Goal: Task Accomplishment & Management: Complete application form

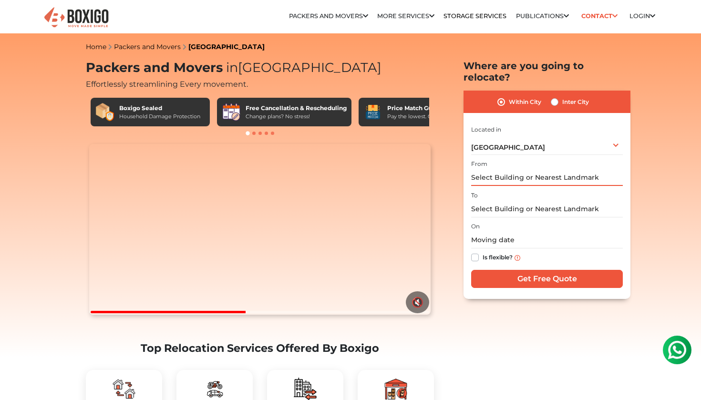
click at [520, 169] on input "text" at bounding box center [547, 177] width 152 height 17
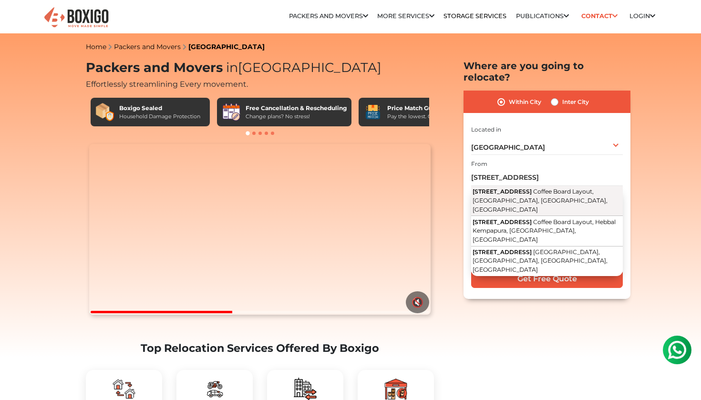
click at [544, 187] on button "341, 7th Main Road Coffee Board Layout, Nagavara, Bengaluru, Karnataka" at bounding box center [547, 201] width 152 height 30
type input "341, 7th Main Road, Coffee Board Layout, Nagavara, Bengaluru, Karnataka"
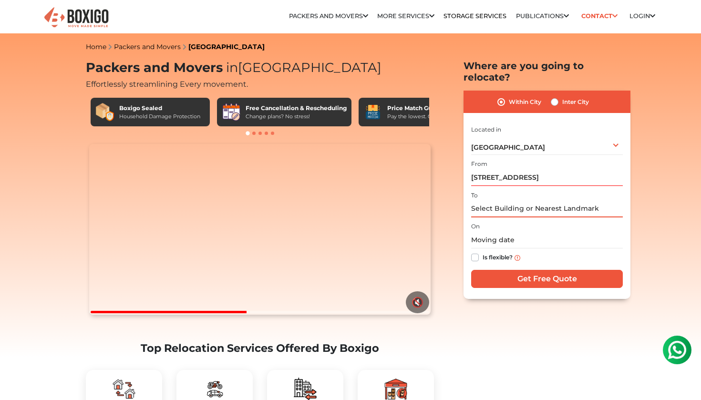
click at [499, 201] on input "text" at bounding box center [547, 209] width 152 height 17
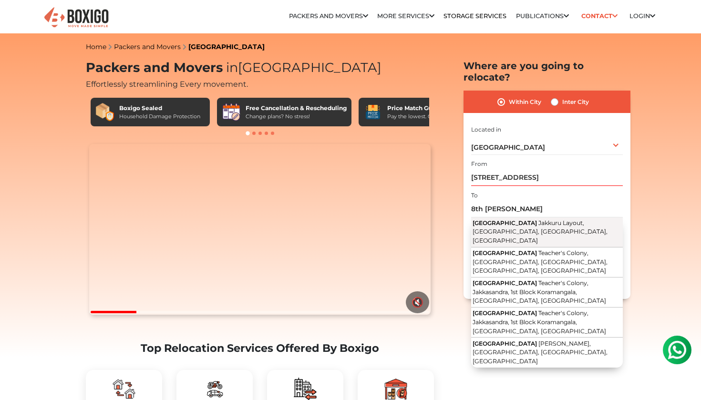
drag, startPoint x: 528, startPoint y: 218, endPoint x: 562, endPoint y: 217, distance: 34.3
click at [562, 217] on button "8th Cross Road Jakkuru Layout, Jakkuru, Bengaluru, Karnataka" at bounding box center [547, 232] width 152 height 30
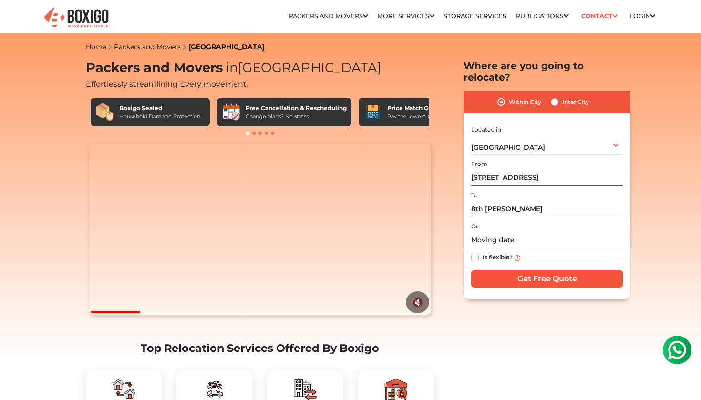
type input "8th Cross Road, Jakkuru Layout, Jakkuru, Bengaluru, Karnataka"
click at [507, 232] on input "text" at bounding box center [547, 240] width 152 height 17
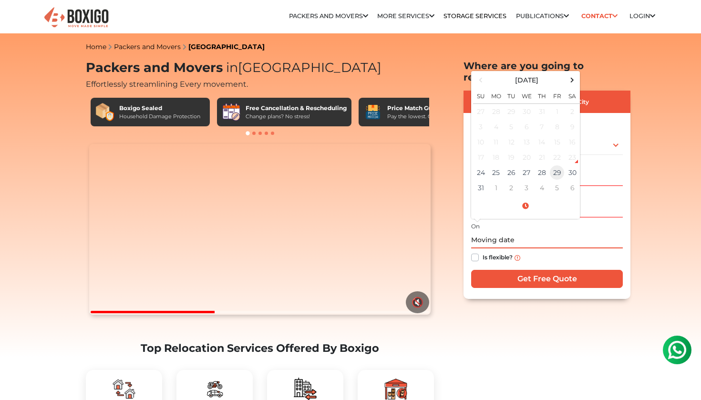
click at [553, 165] on td "29" at bounding box center [556, 172] width 15 height 15
type input "08/29/2025 12:00 AM"
click at [534, 270] on input "Get Free Quote" at bounding box center [547, 279] width 152 height 18
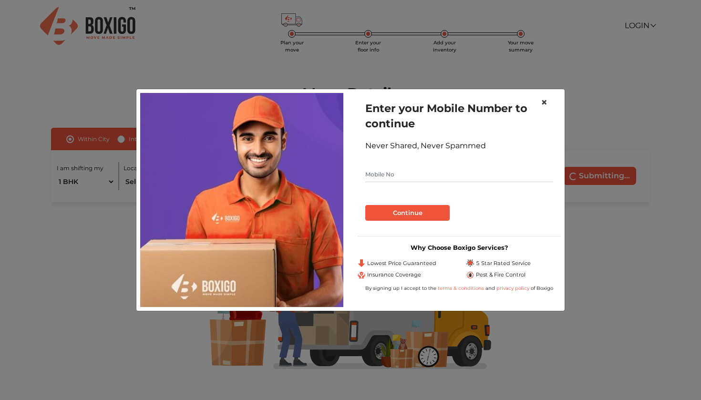
click at [542, 102] on span "×" at bounding box center [544, 102] width 7 height 14
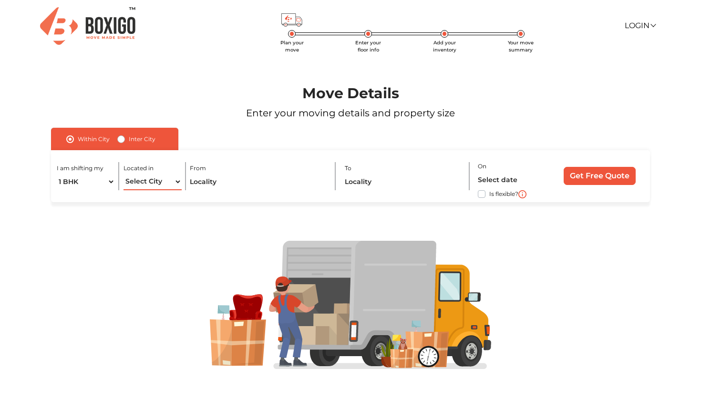
select select "[GEOGRAPHIC_DATA]"
click at [236, 181] on input "text" at bounding box center [258, 182] width 137 height 17
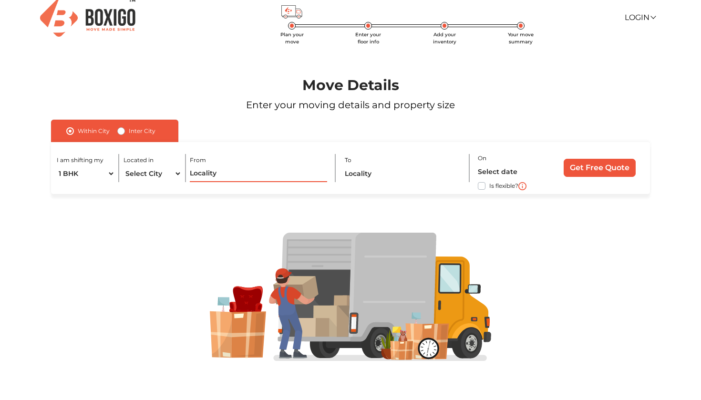
scroll to position [8, 0]
